Goal: Task Accomplishment & Management: Complete application form

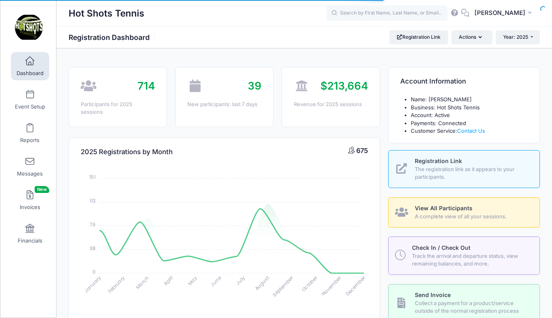
select select
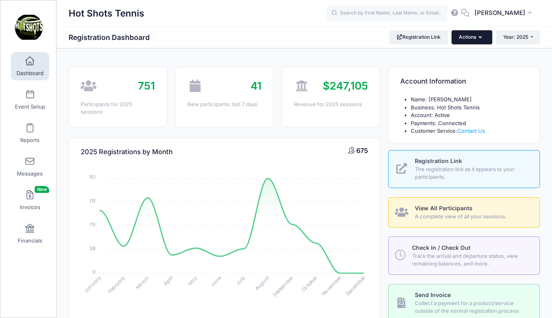
click at [471, 36] on button "Actions" at bounding box center [471, 37] width 40 height 14
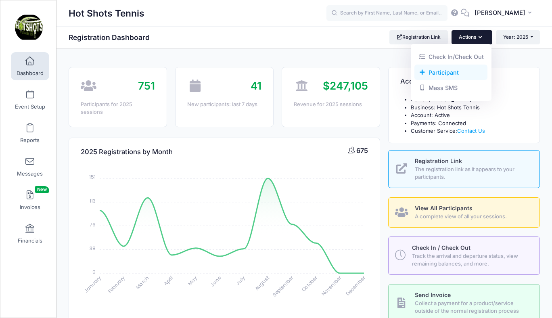
click at [443, 71] on link "Participant" at bounding box center [450, 72] width 73 height 15
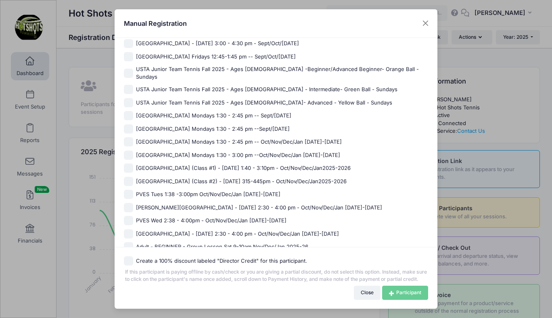
scroll to position [690, 0]
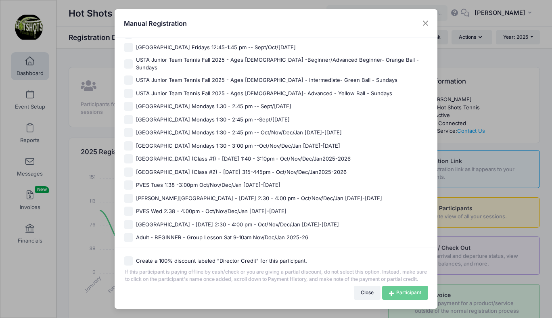
click at [222, 181] on span "PVES Tues 1:38 -3:00pm Oct/Nov/Dec/Jan 2025-2026" at bounding box center [208, 185] width 144 height 8
click at [133, 180] on input "PVES Tues 1:38 -3:00pm Oct/Nov/Dec/Jan 2025-2026" at bounding box center [128, 184] width 9 height 9
checkbox input "true"
click at [394, 291] on link "Participant" at bounding box center [405, 293] width 46 height 14
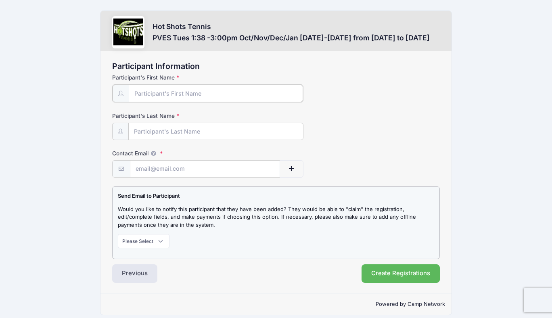
click at [175, 92] on input "Participant's First Name" at bounding box center [216, 93] width 174 height 17
type input "Dani"
type input "Crapper"
click at [161, 165] on input "Contact Email" at bounding box center [204, 168] width 149 height 17
paste input "[EMAIL_ADDRESS][DOMAIN_NAME]"
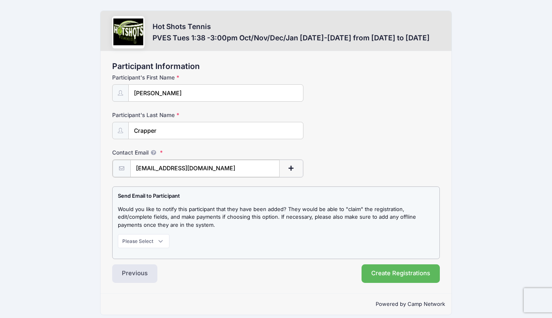
type input "[EMAIL_ADDRESS][DOMAIN_NAME]"
click at [144, 238] on select "Please Select Don't Notify Notify" at bounding box center [144, 240] width 52 height 14
select select "1"
click at [118, 233] on select "Please Select Don't Notify Notify" at bounding box center [144, 240] width 52 height 14
click at [382, 270] on button "Create Registrations" at bounding box center [400, 272] width 78 height 19
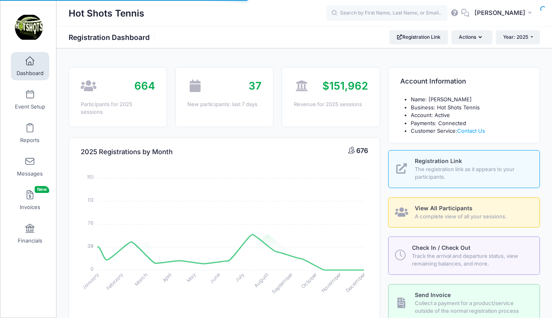
select select
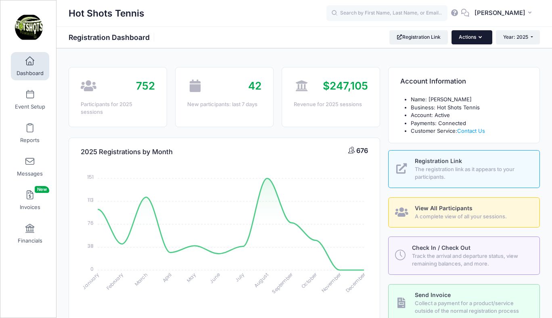
click at [466, 38] on button "Actions" at bounding box center [471, 37] width 40 height 14
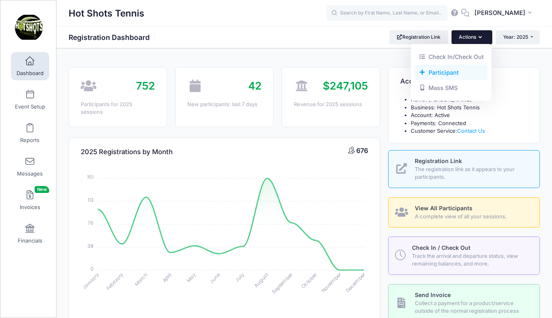
click at [452, 72] on link "Participant" at bounding box center [450, 72] width 73 height 15
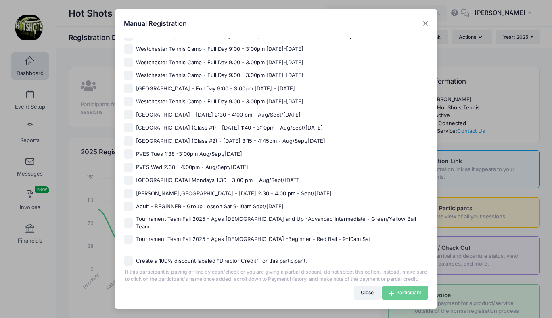
scroll to position [732, 0]
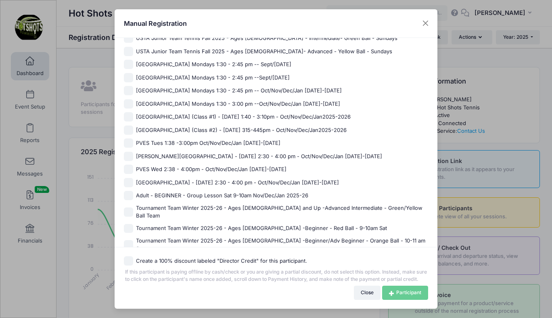
click at [222, 139] on span "PVES Tues 1:38 -3:00pm Oct/Nov/Dec/Jan [DATE]-[DATE]" at bounding box center [208, 143] width 144 height 8
click at [133, 138] on input "PVES Tues 1:38 -3:00pm Oct/Nov/Dec/Jan [DATE]-[DATE]" at bounding box center [128, 142] width 9 height 9
checkbox input "true"
click at [393, 293] on icon at bounding box center [392, 293] width 7 height 0
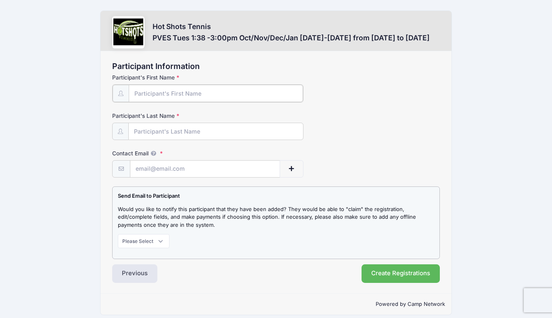
click at [172, 91] on input "Participant's First Name" at bounding box center [216, 93] width 174 height 17
type input "[PERSON_NAME]"
type input "Crapper"
click at [199, 171] on input "Contact Email" at bounding box center [204, 168] width 149 height 17
paste input "[EMAIL_ADDRESS][DOMAIN_NAME]"
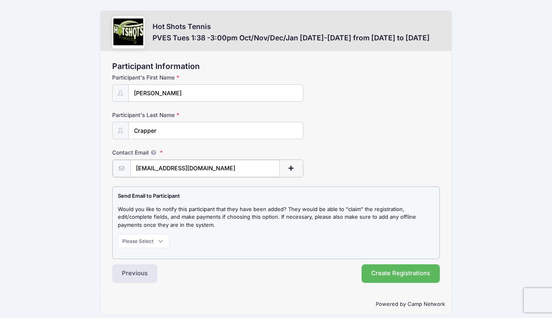
type input "[EMAIL_ADDRESS][DOMAIN_NAME]"
click at [153, 239] on select "Please Select Don't Notify Notify" at bounding box center [144, 240] width 52 height 14
select select "1"
click at [118, 233] on select "Please Select Don't Notify Notify" at bounding box center [144, 240] width 52 height 14
click at [380, 272] on button "Create Registrations" at bounding box center [400, 272] width 78 height 19
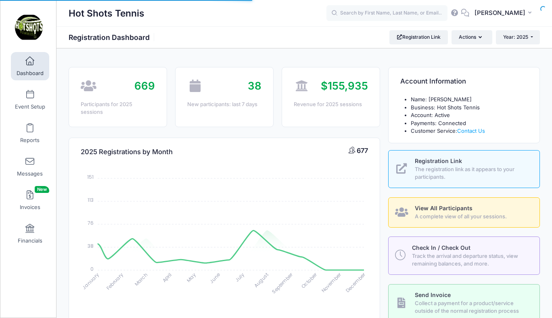
select select
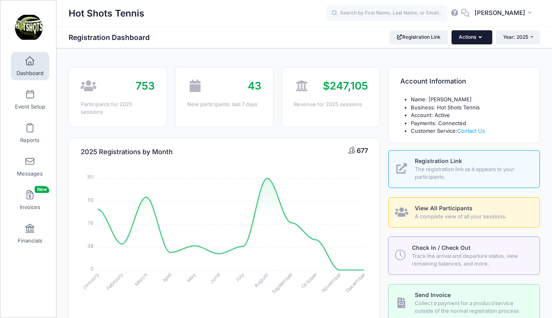
click at [466, 37] on button "Actions" at bounding box center [471, 37] width 40 height 14
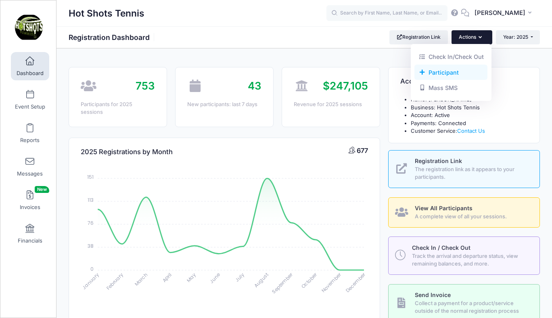
click at [435, 77] on link "Participant" at bounding box center [450, 72] width 73 height 15
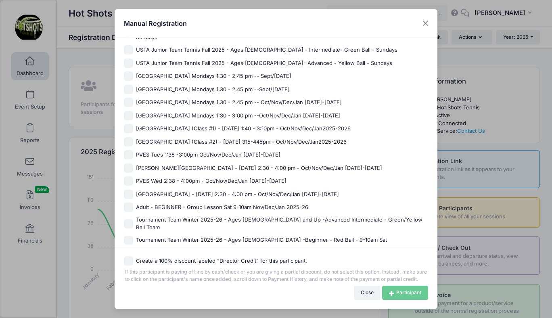
scroll to position [732, 0]
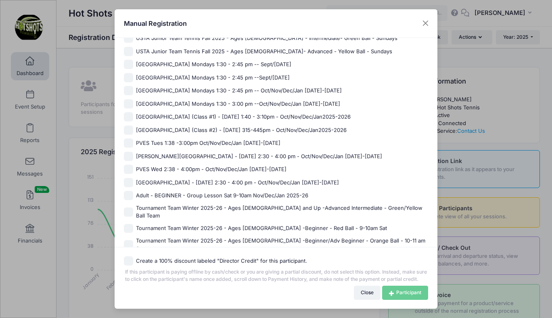
click at [184, 139] on span "PVES Tues 1:38 -3:00pm Oct/Nov/Dec/Jan [DATE]-[DATE]" at bounding box center [208, 143] width 144 height 8
click at [133, 138] on input "PVES Tues 1:38 -3:00pm Oct/Nov/Dec/Jan [DATE]-[DATE]" at bounding box center [128, 142] width 9 height 9
checkbox input "true"
click at [396, 294] on link "Participant" at bounding box center [405, 293] width 46 height 14
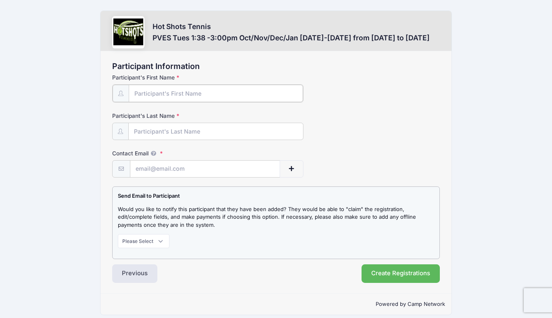
click at [161, 96] on input "Participant's First Name" at bounding box center [216, 93] width 174 height 17
type input "Mila"
type input "Crapper"
click at [157, 169] on input "Contact Email" at bounding box center [204, 168] width 149 height 17
paste input "Brittanyburgess@mac.com"
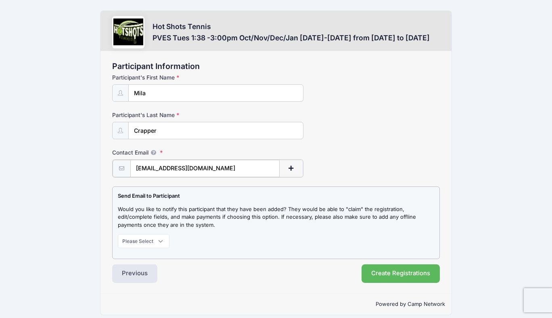
type input "Brittanyburgess@mac.com"
click at [143, 241] on select "Please Select Don't Notify Notify" at bounding box center [144, 240] width 52 height 14
select select "1"
click at [118, 233] on select "Please Select Don't Notify Notify" at bounding box center [144, 240] width 52 height 14
click at [387, 269] on button "Create Registrations" at bounding box center [400, 272] width 78 height 19
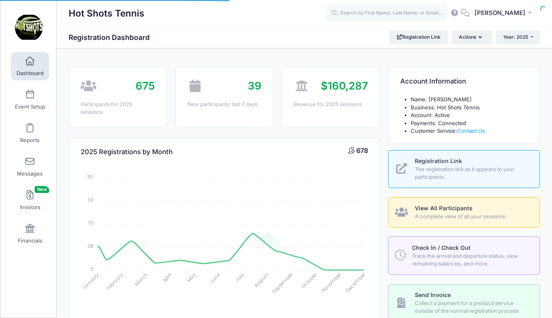
select select
